Goal: Information Seeking & Learning: Learn about a topic

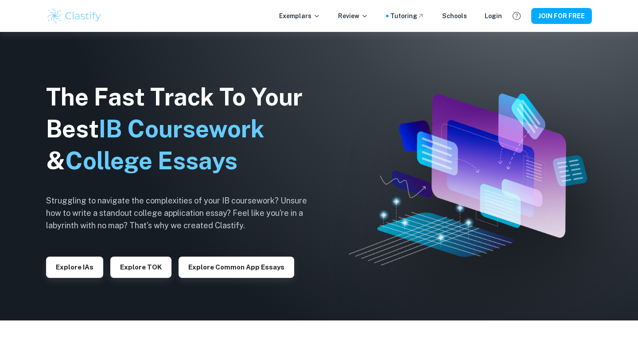
scroll to position [51, 0]
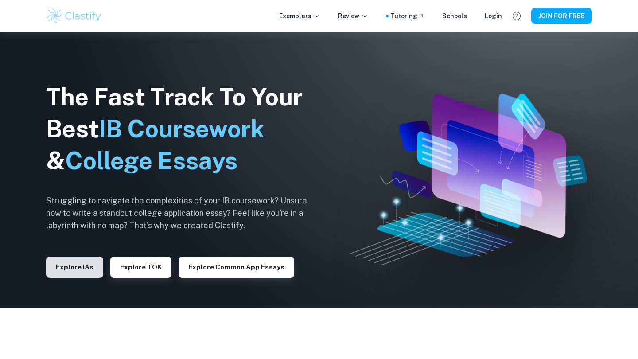
click at [82, 261] on button "Explore IAs" at bounding box center [74, 267] width 57 height 21
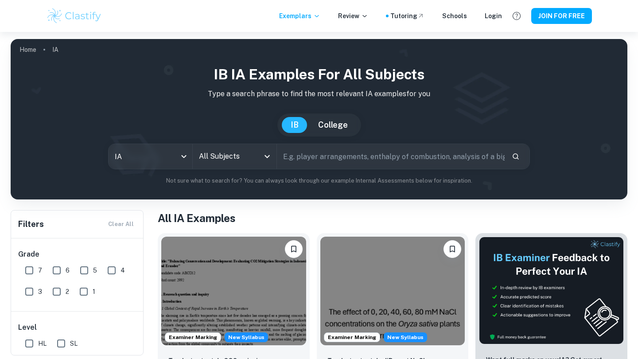
scroll to position [5, 0]
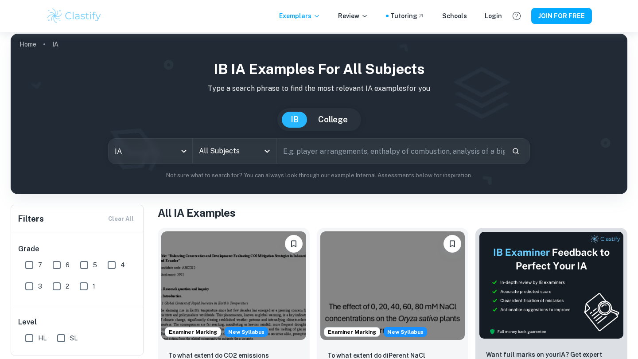
click at [306, 162] on input "text" at bounding box center [391, 151] width 228 height 25
click at [152, 156] on body "We value your privacy We use cookies to enhance your browsing experience, serve…" at bounding box center [319, 206] width 638 height 359
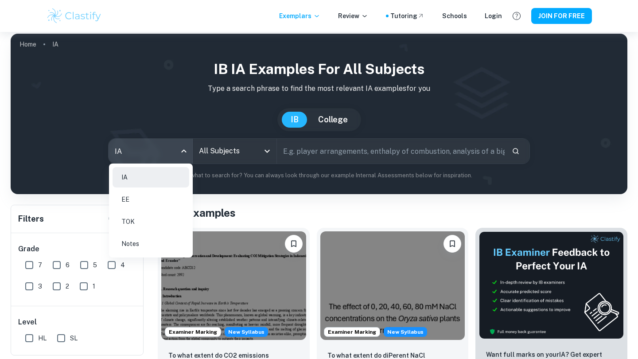
click at [230, 155] on div at bounding box center [319, 179] width 638 height 359
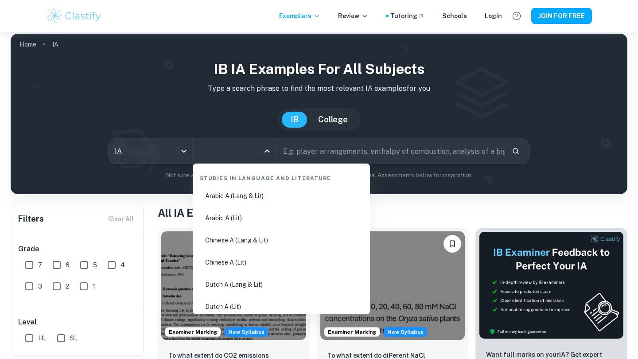
drag, startPoint x: 228, startPoint y: 148, endPoint x: 228, endPoint y: 159, distance: 10.2
click at [228, 148] on input "All Subjects" at bounding box center [228, 151] width 62 height 17
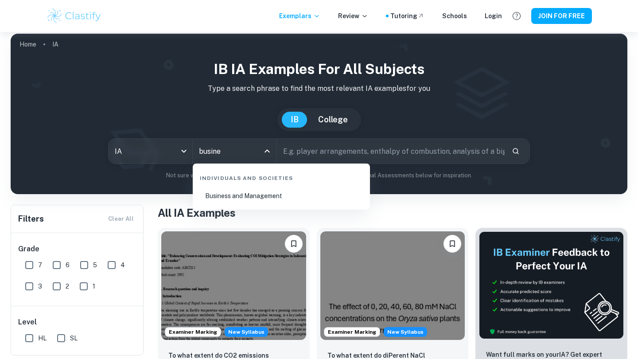
click at [235, 182] on div "Individuals and Societies" at bounding box center [281, 176] width 170 height 19
click at [231, 200] on li "Business and Management" at bounding box center [281, 196] width 170 height 20
type input "Business and Management"
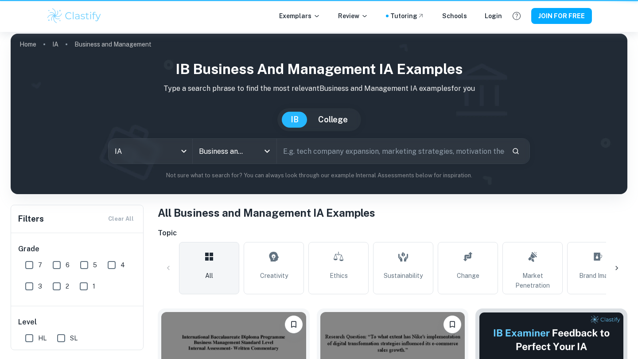
click at [162, 146] on body "We value your privacy We use cookies to enhance your browsing experience, serve…" at bounding box center [319, 206] width 638 height 359
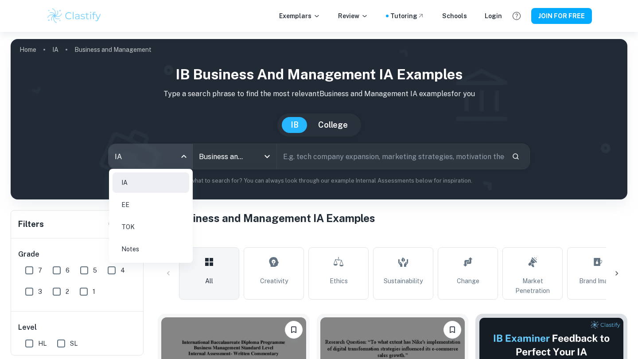
click at [324, 154] on div at bounding box center [319, 179] width 638 height 359
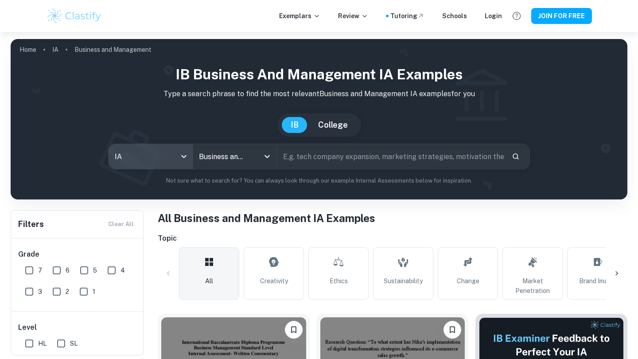
click at [304, 159] on input "text" at bounding box center [391, 156] width 228 height 25
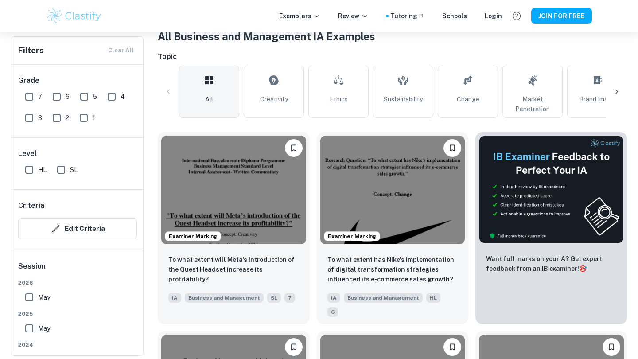
scroll to position [187, 0]
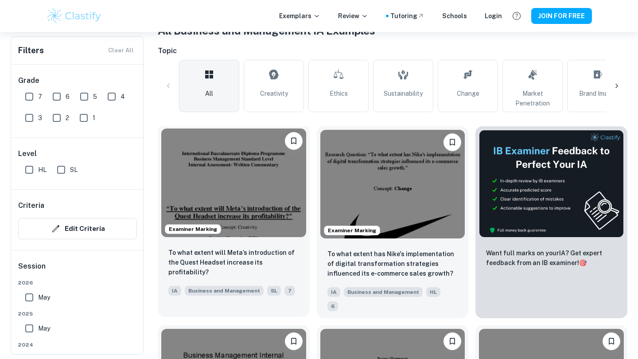
click at [231, 184] on img at bounding box center [233, 183] width 145 height 109
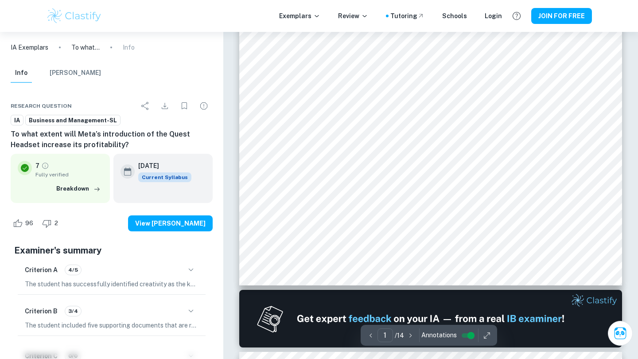
scroll to position [296, 0]
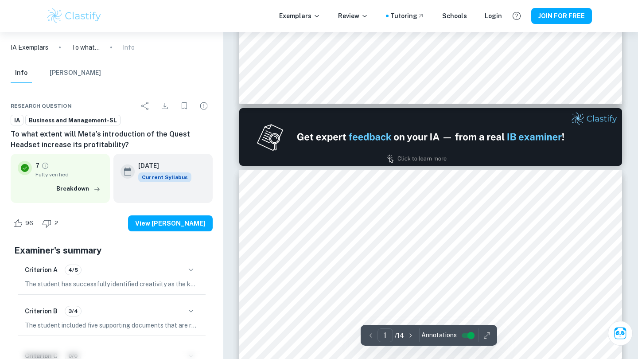
type input "2"
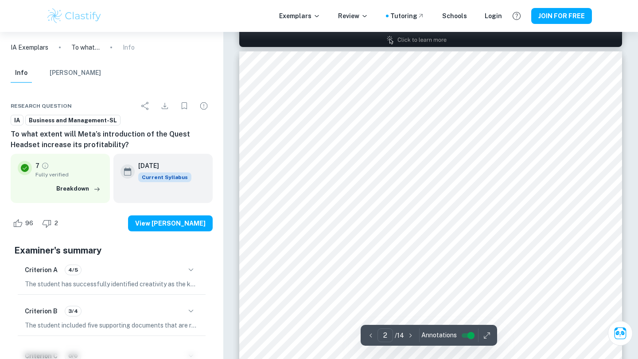
scroll to position [602, 0]
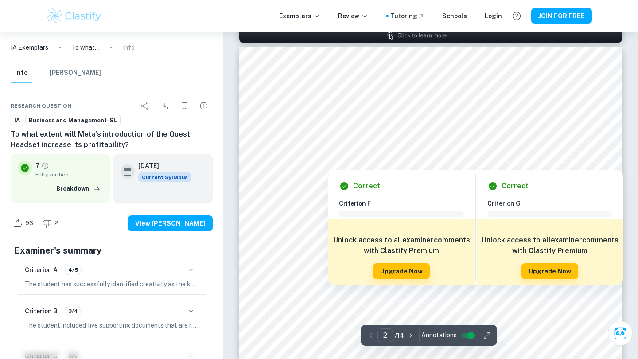
click at [345, 140] on div at bounding box center [434, 139] width 283 height 16
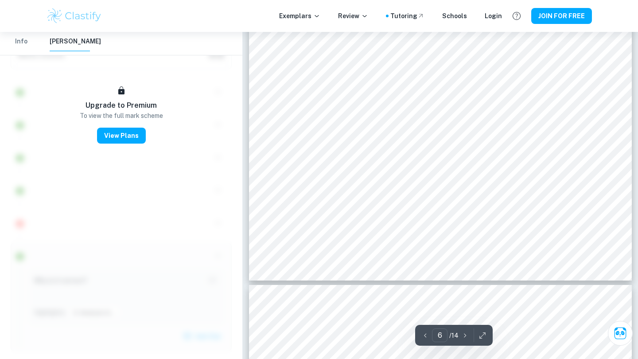
scroll to position [3157, 0]
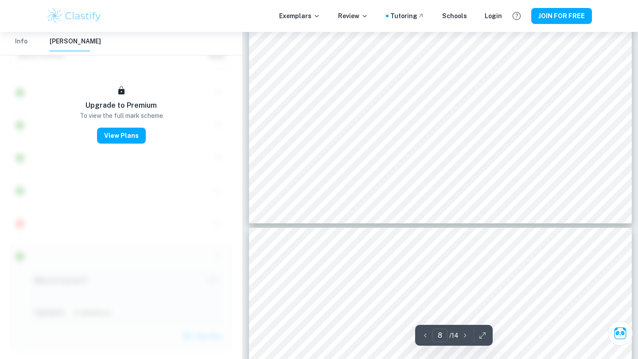
type input "7"
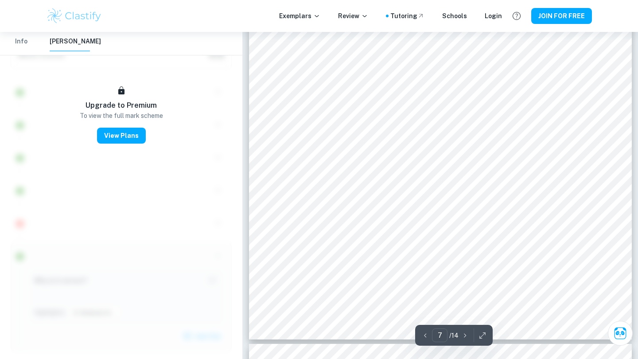
scroll to position [3496, 0]
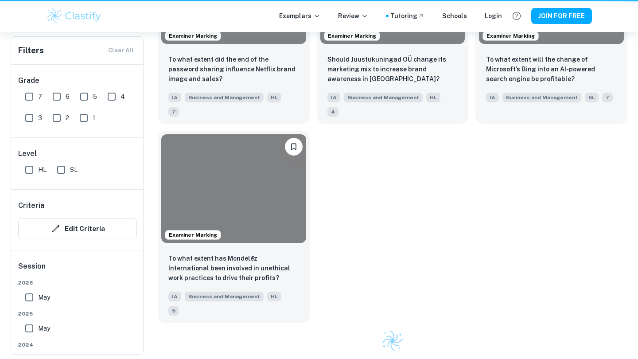
scroll to position [187, 0]
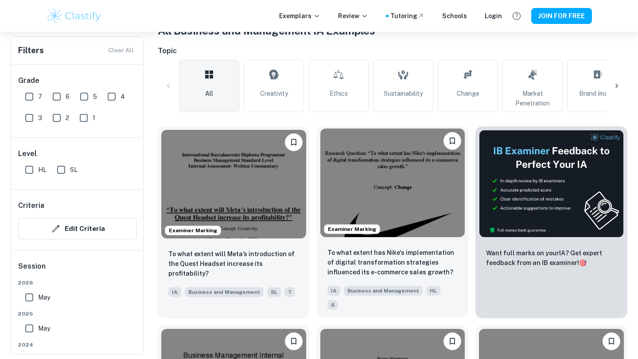
click at [374, 218] on img at bounding box center [392, 183] width 145 height 109
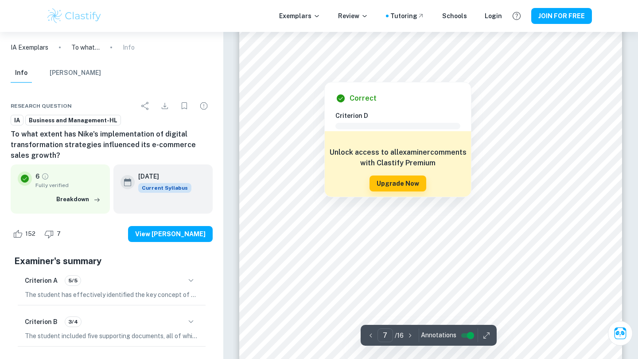
scroll to position [3190, 0]
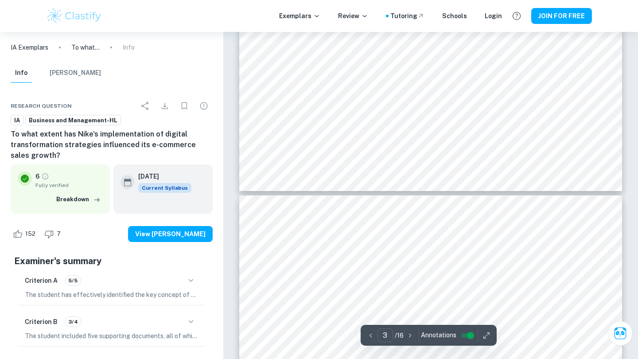
type input "4"
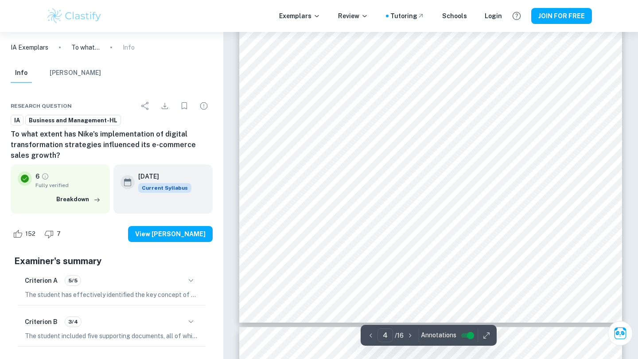
scroll to position [1839, 0]
